Goal: Information Seeking & Learning: Learn about a topic

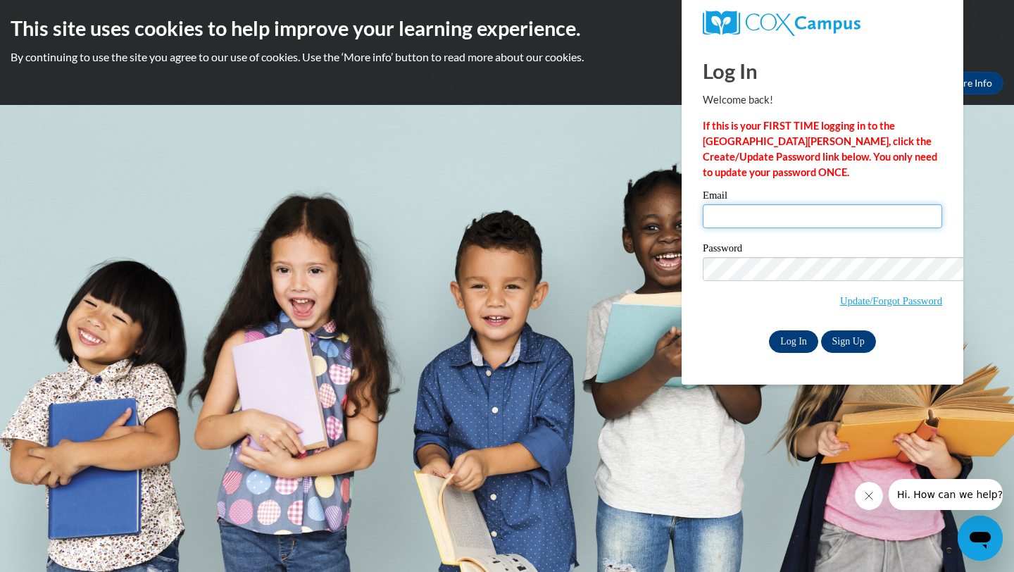
type input "ralazo4863@ung.edu"
click at [769, 334] on input "Log In" at bounding box center [793, 341] width 49 height 23
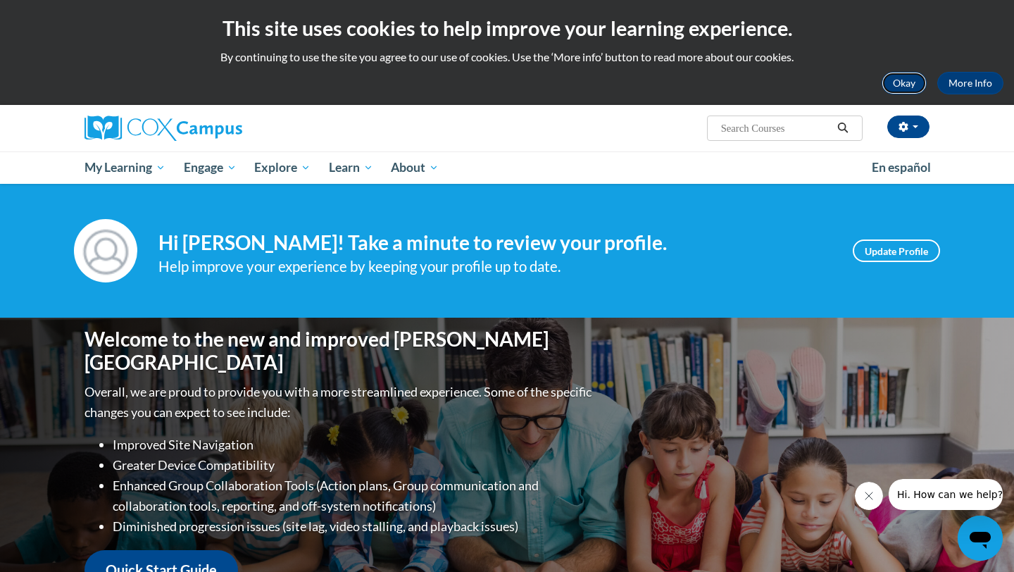
click at [882, 82] on button "Okay" at bounding box center [904, 83] width 45 height 23
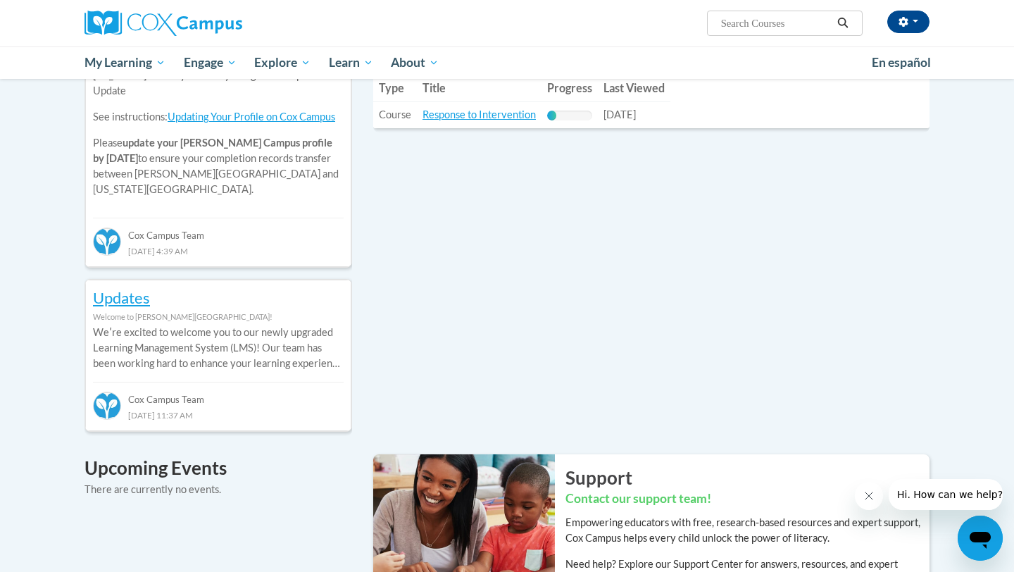
scroll to position [411, 0]
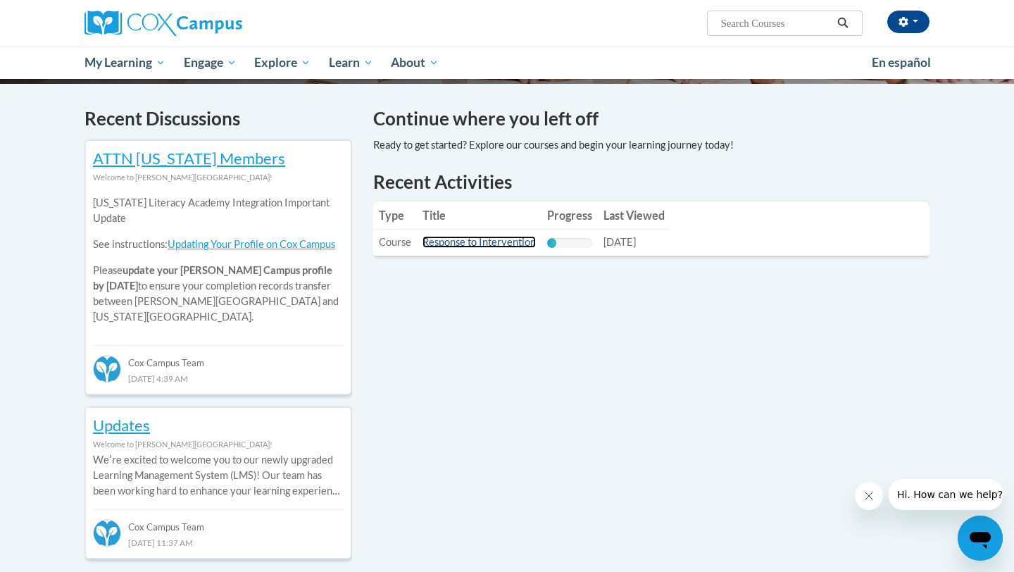
click at [511, 236] on link "Response to Intervention" at bounding box center [479, 242] width 113 height 12
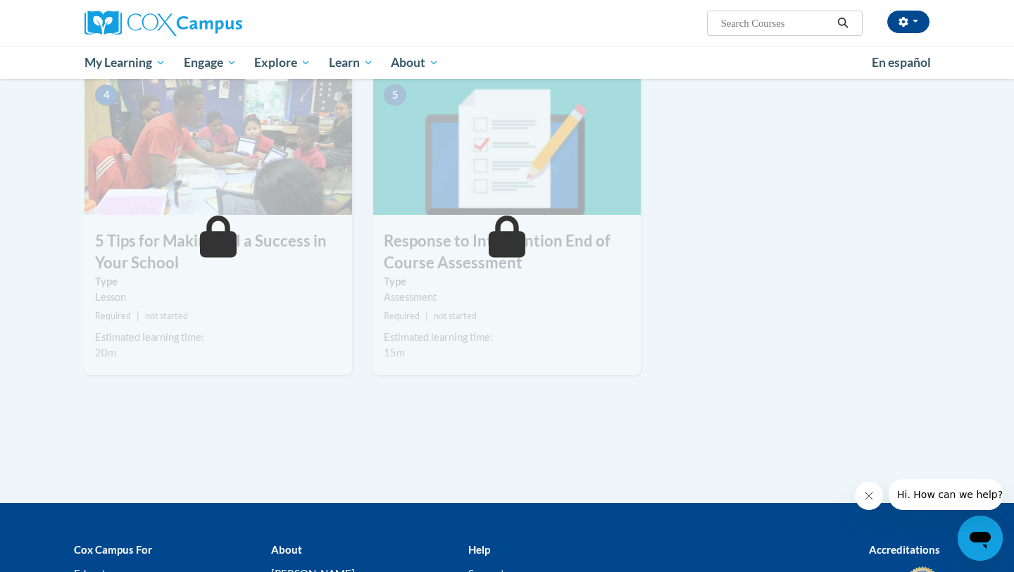
scroll to position [685, 0]
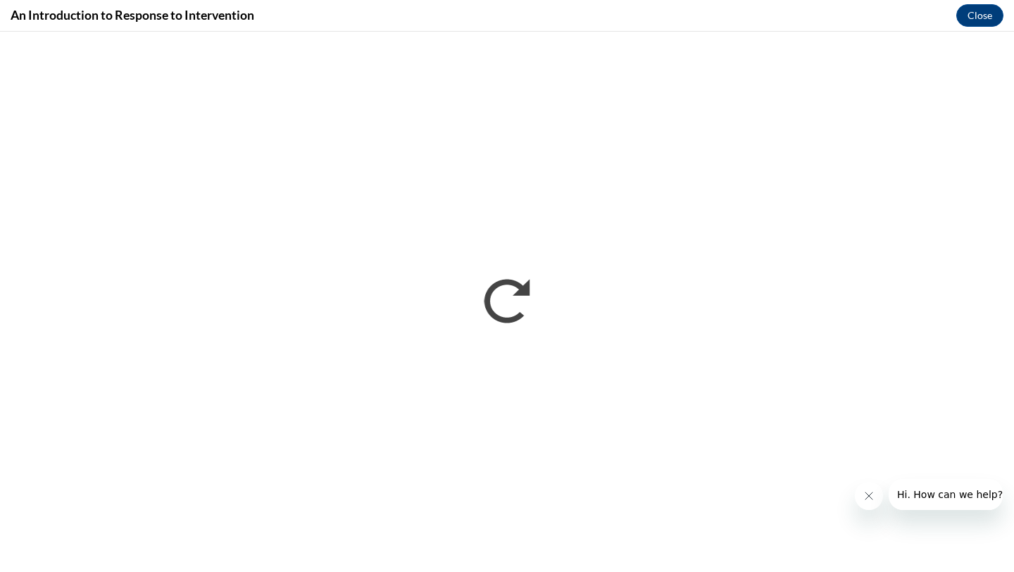
scroll to position [0, 0]
click at [984, 11] on button "Close" at bounding box center [979, 15] width 47 height 23
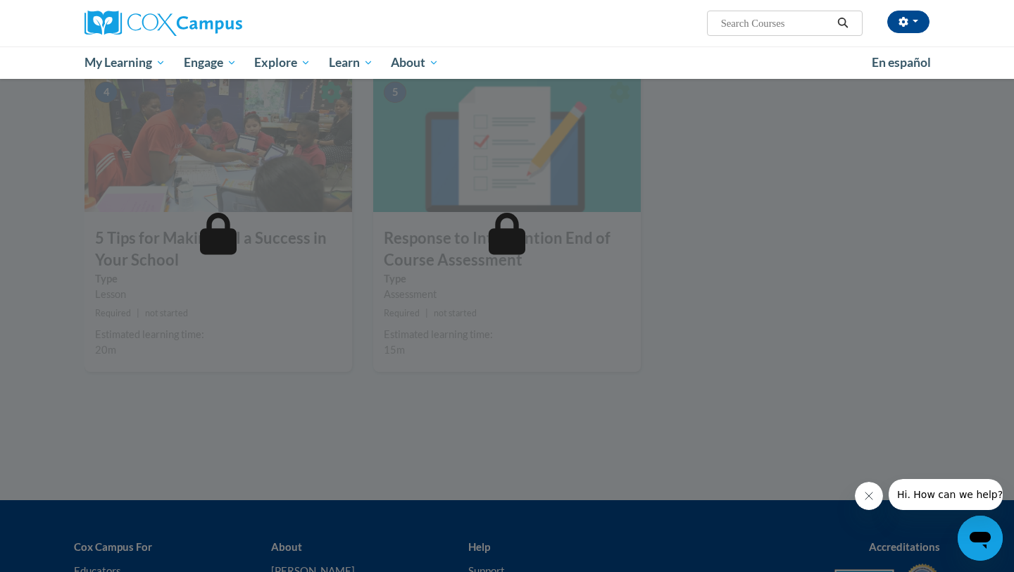
click at [869, 494] on icon "Close message from company" at bounding box center [868, 495] width 11 height 11
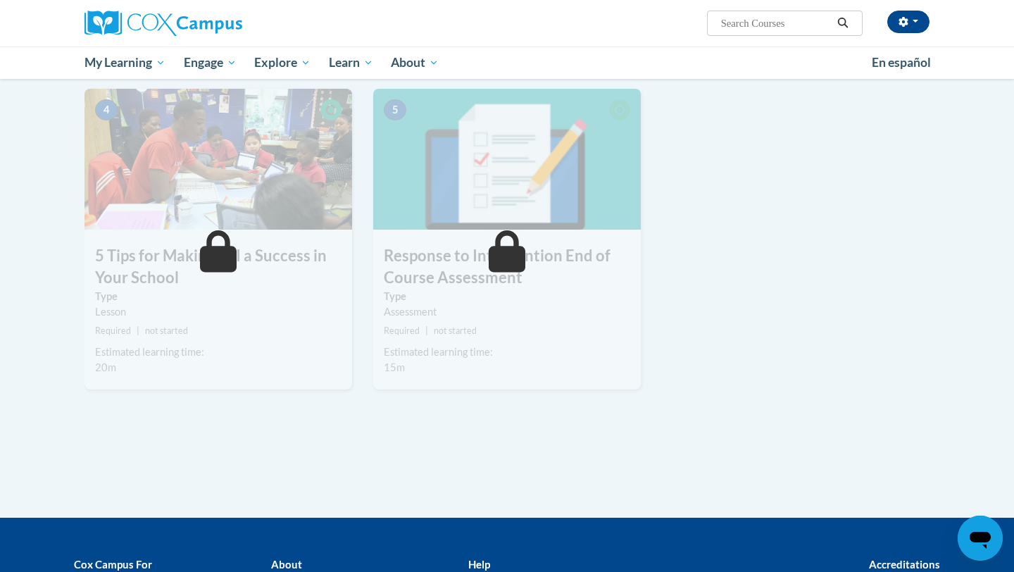
scroll to position [725, 0]
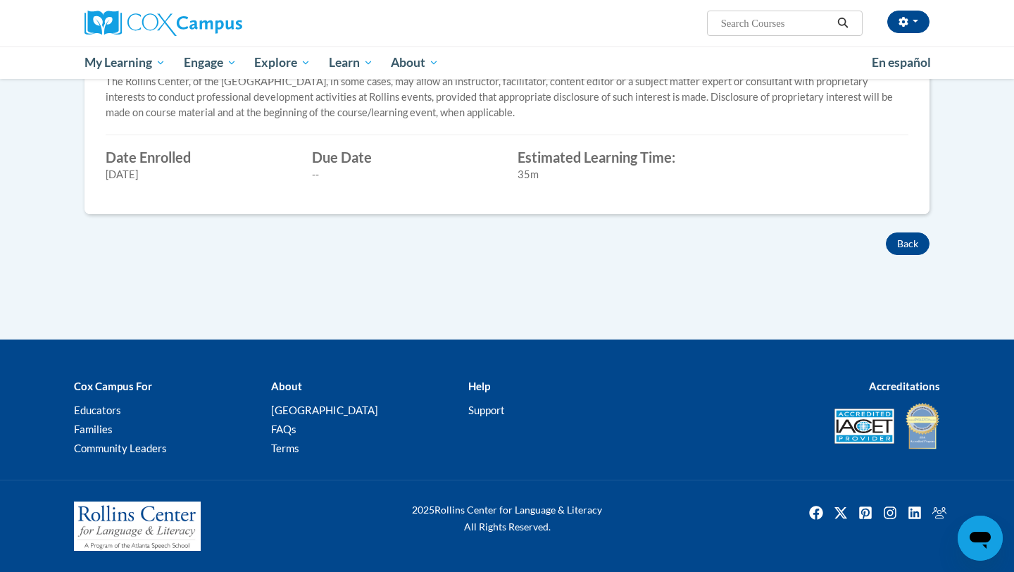
scroll to position [683, 0]
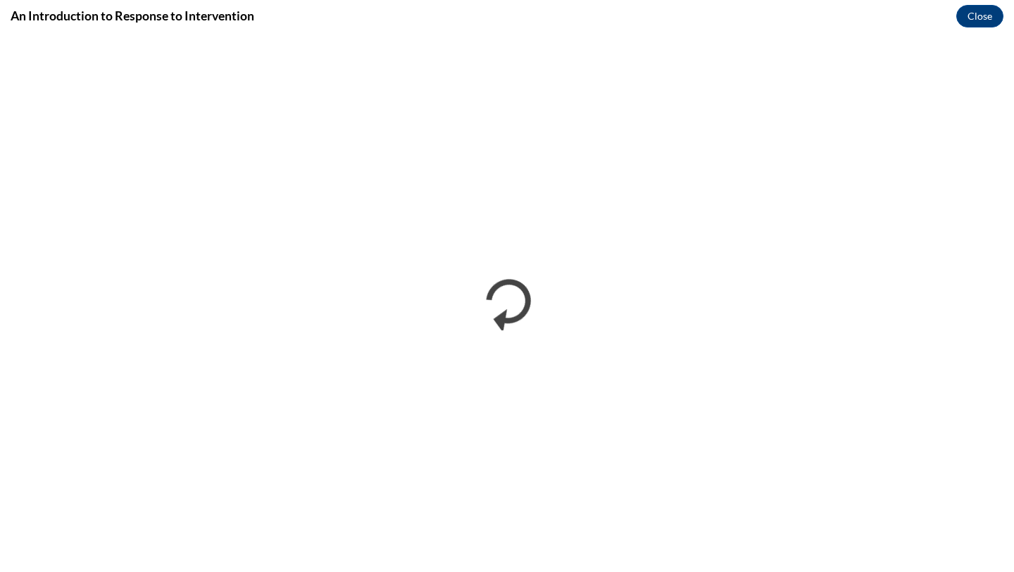
scroll to position [0, 0]
click at [982, 15] on button "Close" at bounding box center [979, 16] width 47 height 23
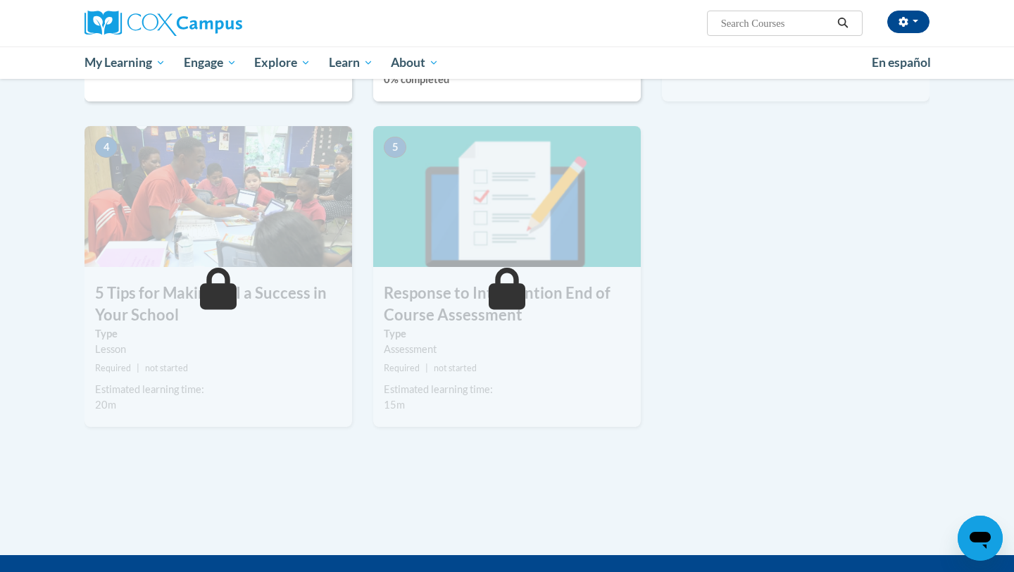
scroll to position [555, 0]
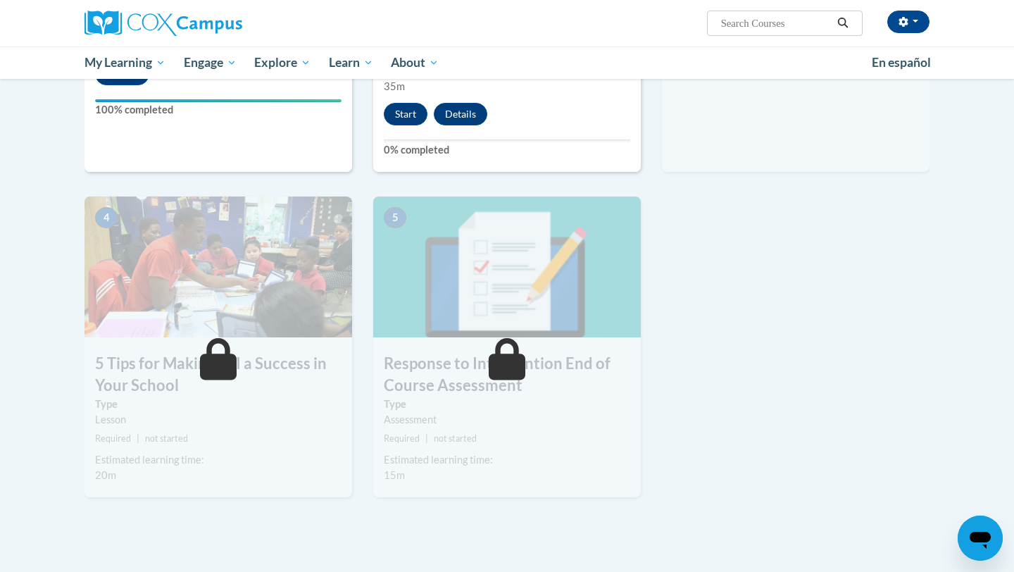
scroll to position [568, 0]
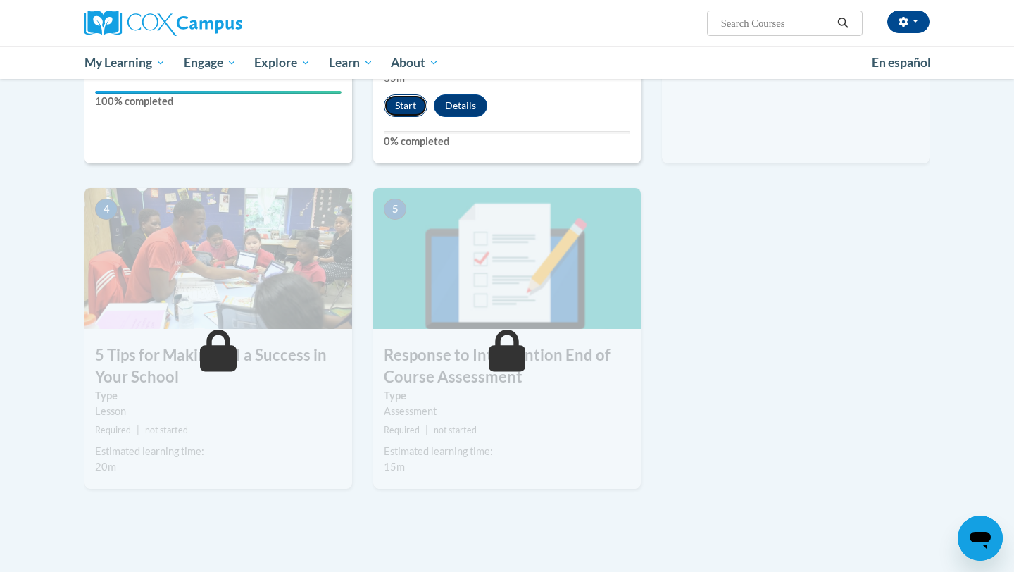
click at [415, 117] on button "Start" at bounding box center [406, 105] width 44 height 23
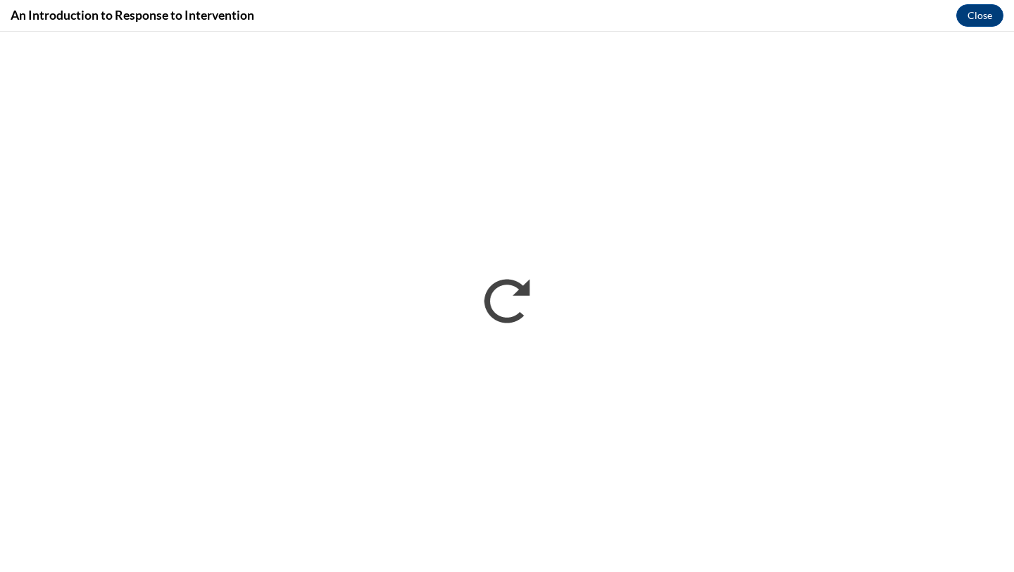
scroll to position [0, 0]
